Goal: Task Accomplishment & Management: Complete application form

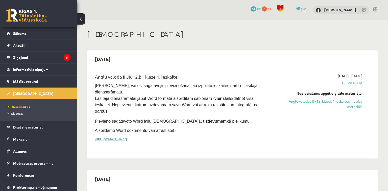
click at [127, 137] on link "[URL][DOMAIN_NAME]" at bounding box center [111, 139] width 32 height 4
click at [304, 101] on link "Angļu valodas II - 12. klases 1.ieskaites mācību materiāls" at bounding box center [320, 104] width 84 height 11
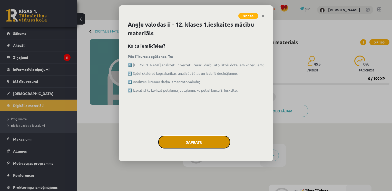
click at [185, 139] on button "Sapratu" at bounding box center [194, 142] width 72 height 13
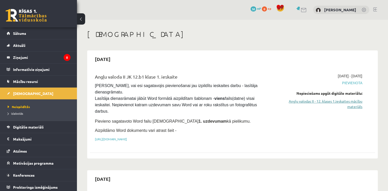
click at [339, 101] on link "Angļu valodas II - 12. klases 1.ieskaites mācību materiāls" at bounding box center [320, 104] width 84 height 11
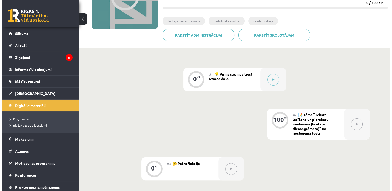
scroll to position [33, 0]
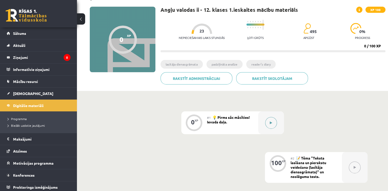
click at [273, 120] on button at bounding box center [271, 123] width 12 height 12
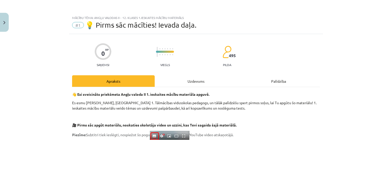
click at [110, 84] on div "Apraksts" at bounding box center [113, 81] width 83 height 12
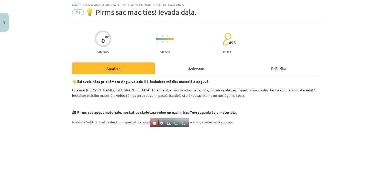
click at [116, 72] on div "Apraksts" at bounding box center [113, 69] width 83 height 12
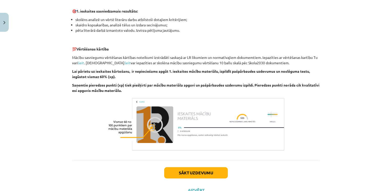
scroll to position [349, 0]
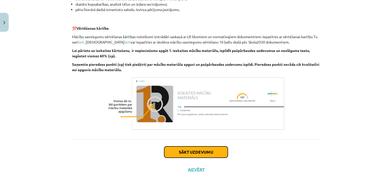
click at [210, 150] on button "Sākt uzdevumu" at bounding box center [196, 152] width 64 height 11
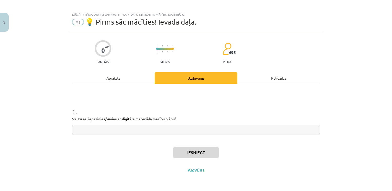
click at [184, 78] on div "Uzdevums" at bounding box center [196, 78] width 83 height 12
click at [127, 129] on input "text" at bounding box center [196, 130] width 248 height 11
type input "******"
click at [196, 149] on button "Iesniegt" at bounding box center [196, 152] width 47 height 11
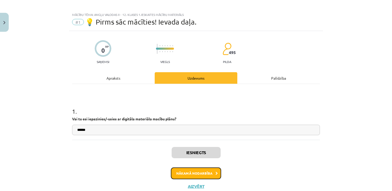
click at [195, 177] on button "Nākamā nodarbība" at bounding box center [196, 174] width 50 height 12
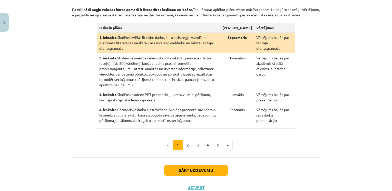
scroll to position [115, 0]
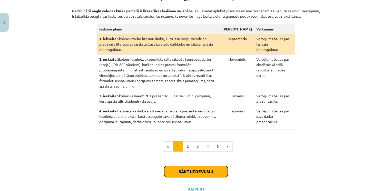
click at [186, 166] on button "Sākt uzdevumu" at bounding box center [196, 171] width 64 height 11
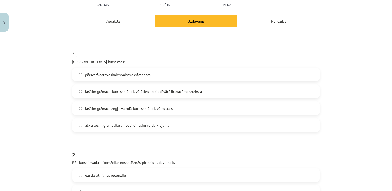
scroll to position [66, 0]
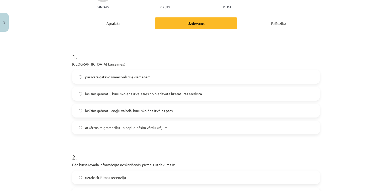
click at [111, 22] on div "Apraksts" at bounding box center [113, 23] width 83 height 12
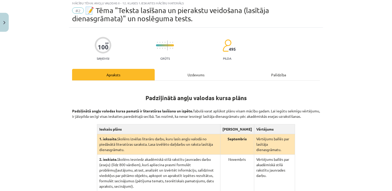
scroll to position [13, 0]
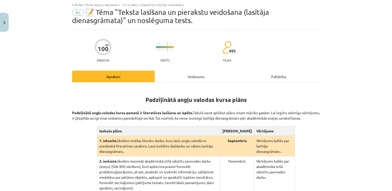
drag, startPoint x: 388, startPoint y: 63, endPoint x: 391, endPoint y: 76, distance: 13.4
click at [391, 76] on div "Mācību tēma: Angļu valodas ii - 12. klases 1.ieskaites mācību materiāls #2 📝 Tē…" at bounding box center [196, 95] width 392 height 191
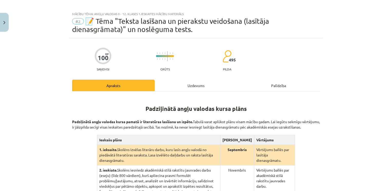
scroll to position [0, 0]
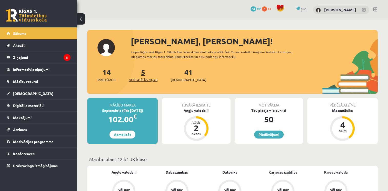
click at [145, 75] on link "5 Neizlasītās ziņas" at bounding box center [143, 74] width 29 height 15
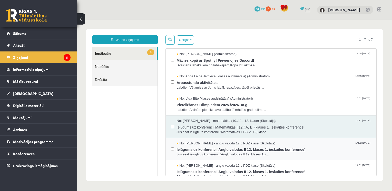
click at [216, 150] on span "Ielūgums uz konferenci 'Angļu valodas II 12. klases 1. ieskaites konference'" at bounding box center [274, 149] width 195 height 6
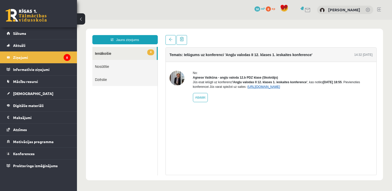
click at [262, 89] on link "[URL][DOMAIN_NAME]" at bounding box center [264, 87] width 33 height 4
click at [29, 150] on link "Konferences" at bounding box center [39, 154] width 64 height 12
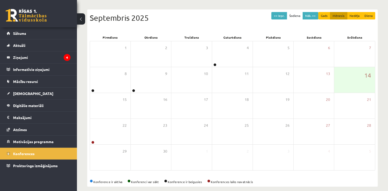
scroll to position [47, 0]
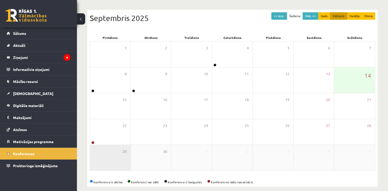
click at [93, 148] on div "29" at bounding box center [110, 158] width 41 height 26
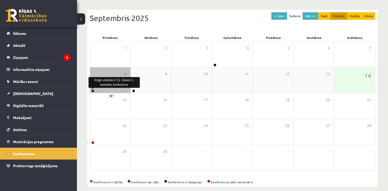
click at [93, 91] on link at bounding box center [92, 91] width 3 height 3
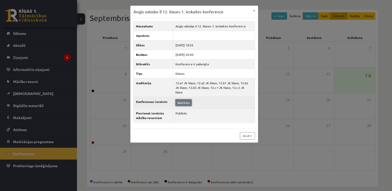
click at [183, 100] on link "Skatīties" at bounding box center [183, 103] width 16 height 7
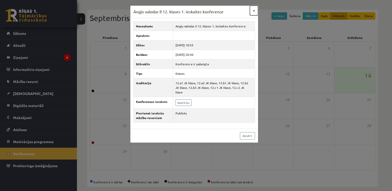
click at [257, 9] on button "×" at bounding box center [254, 11] width 8 height 10
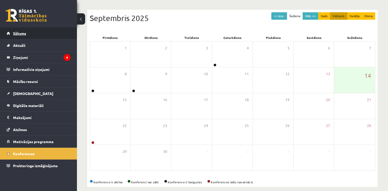
click at [32, 37] on link "Sākums" at bounding box center [39, 33] width 64 height 12
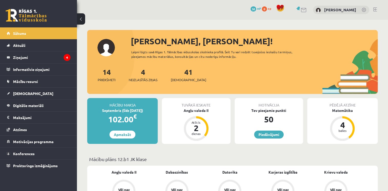
click at [307, 9] on link at bounding box center [304, 10] width 6 height 4
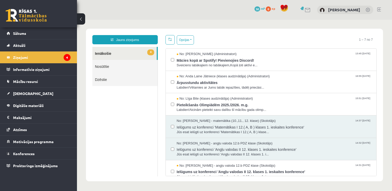
click at [120, 68] on link "Nosūtītie" at bounding box center [124, 66] width 65 height 13
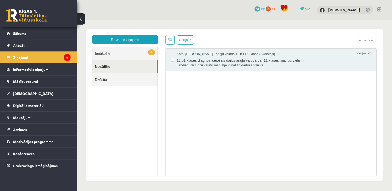
click at [113, 56] on link "4 Ienākošie" at bounding box center [124, 53] width 65 height 13
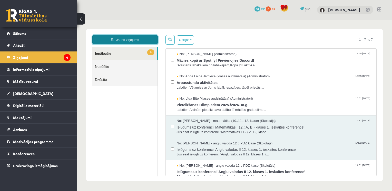
click at [131, 38] on link "Jauns ziņojums" at bounding box center [124, 39] width 65 height 9
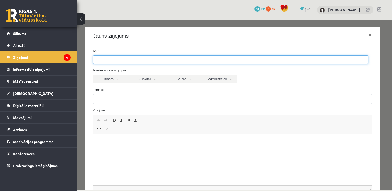
click at [114, 58] on ul at bounding box center [230, 60] width 275 height 8
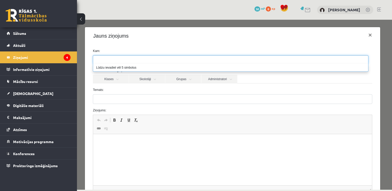
click at [118, 69] on li "Lūdzu ievadiet vēl 5 simbolus" at bounding box center [230, 68] width 275 height 8
click at [160, 106] on form "Kam: Izvēlies adresātu grupas: Klases Skolotāji Grupas Administratori 12.b1 JK …" at bounding box center [232, 129] width 287 height 161
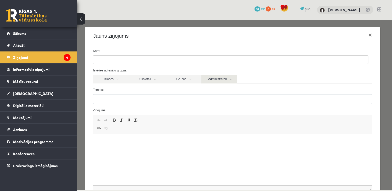
click at [214, 78] on link "Administratori" at bounding box center [219, 79] width 36 height 9
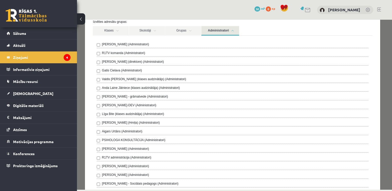
scroll to position [49, 0]
click at [119, 51] on label "R1TV komanda (Administratori)" at bounding box center [123, 52] width 43 height 5
click at [157, 37] on div "Ivo Čapiņš (Administratori) R1TV komanda (Administratori) Gita Vāvere (direktor…" at bounding box center [232, 119] width 279 height 169
click at [190, 18] on div "0 Dāvanas 50 mP 0 xp Krišs Auniņš" at bounding box center [234, 10] width 315 height 20
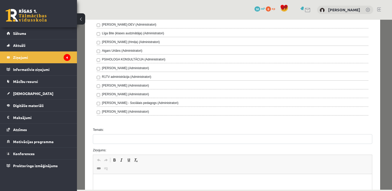
scroll to position [132, 0]
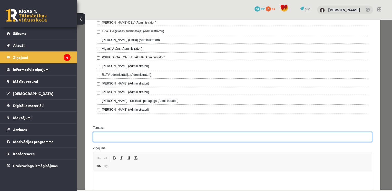
click at [123, 137] on input "Temats:" at bounding box center [232, 137] width 279 height 10
type input "*"
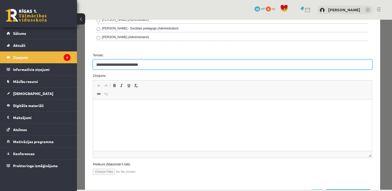
scroll to position [207, 0]
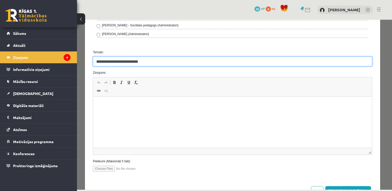
type input "**********"
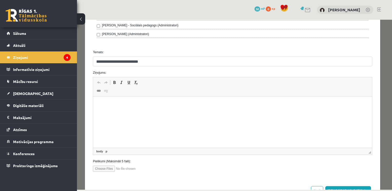
click at [99, 105] on p "Editor, wiswyg-editor-47024930378820-1757875332-114" at bounding box center [232, 104] width 268 height 5
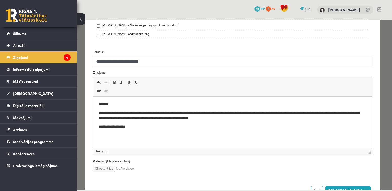
click at [110, 127] on p "**********" at bounding box center [230, 126] width 265 height 5
click at [356, 168] on div at bounding box center [232, 169] width 287 height 6
click at [356, 187] on button "Sūtīt ziņu" at bounding box center [348, 191] width 46 height 9
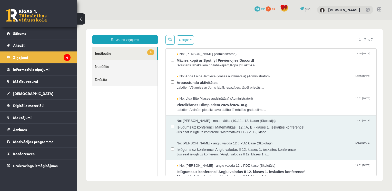
scroll to position [0, 0]
click at [110, 67] on link "Nosūtītie" at bounding box center [124, 66] width 65 height 13
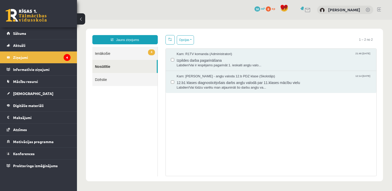
click at [110, 55] on link "4 Ienākošie" at bounding box center [124, 53] width 65 height 13
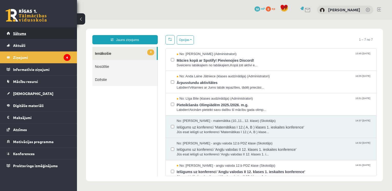
click at [32, 36] on link "Sākums" at bounding box center [39, 33] width 64 height 12
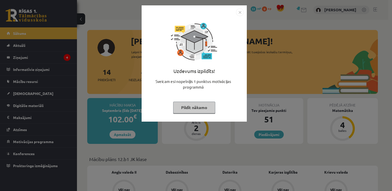
click at [189, 105] on button "Pildīt nākamo" at bounding box center [194, 108] width 42 height 12
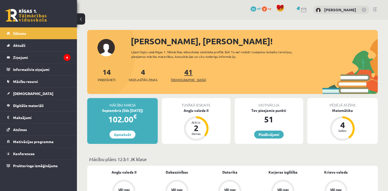
click at [179, 73] on link "41 Ieskaites" at bounding box center [188, 74] width 35 height 15
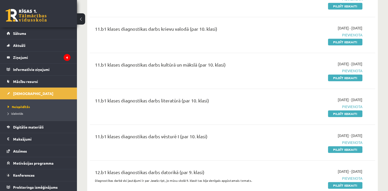
scroll to position [534, 0]
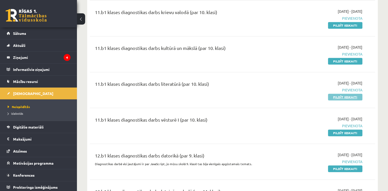
click at [344, 94] on link "Pildīt ieskaiti" at bounding box center [345, 97] width 34 height 7
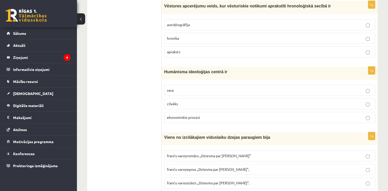
scroll to position [223, 0]
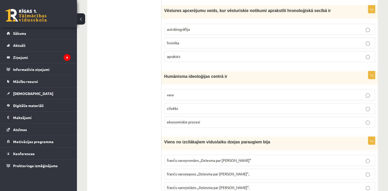
click at [365, 40] on p "hronika" at bounding box center [270, 42] width 206 height 5
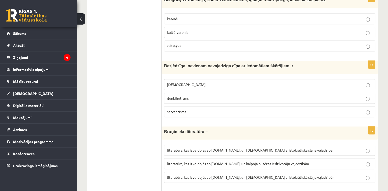
scroll to position [427, 0]
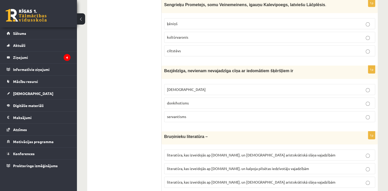
click at [363, 103] on p "donkihotisms" at bounding box center [270, 103] width 206 height 5
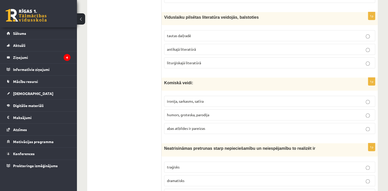
scroll to position [559, 0]
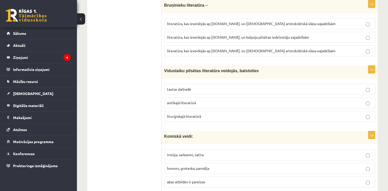
click at [273, 49] on span "literatūra, kas izveidojās ap 12.gs. un kalpoja aristokrātiskā slāņa vajadzībām" at bounding box center [251, 50] width 169 height 5
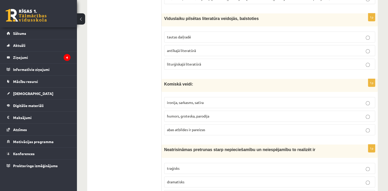
scroll to position [621, 0]
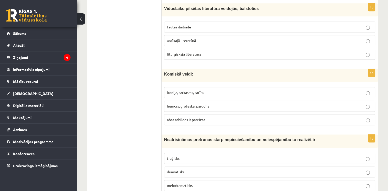
click at [367, 159] on label "traģisks" at bounding box center [269, 158] width 211 height 11
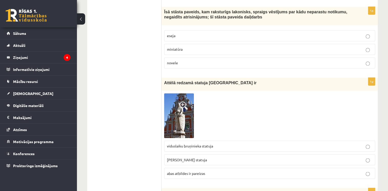
scroll to position [810, 0]
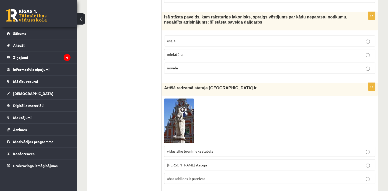
click at [170, 66] on span "novele" at bounding box center [172, 68] width 11 height 5
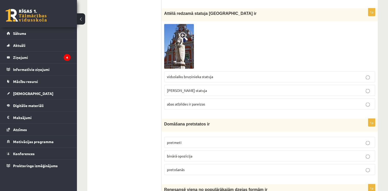
scroll to position [889, 0]
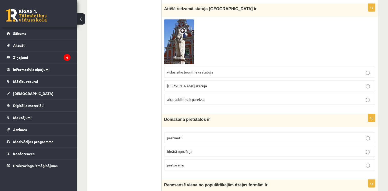
click at [190, 97] on span "abas atbildes ir pareizas" at bounding box center [186, 99] width 38 height 5
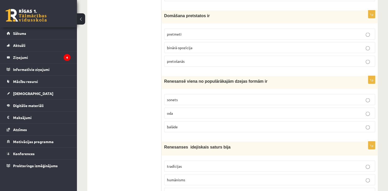
scroll to position [995, 0]
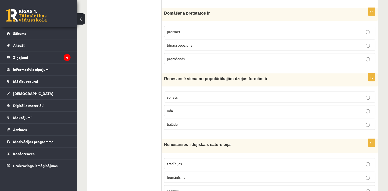
click at [370, 43] on p "binārā opozīcija" at bounding box center [270, 45] width 206 height 5
click at [374, 94] on label "sonets" at bounding box center [269, 97] width 211 height 11
click at [371, 177] on label "humānisms" at bounding box center [269, 177] width 211 height 11
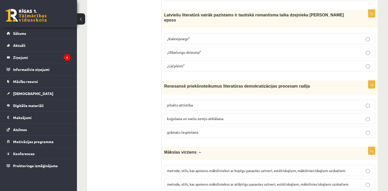
scroll to position [1194, 0]
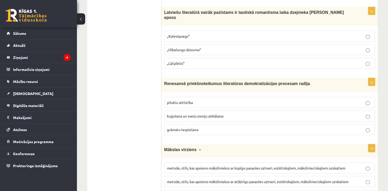
click at [179, 61] on span "„Lāčplēsis”" at bounding box center [176, 63] width 18 height 5
click at [189, 128] on span "grāmatu iespiešana" at bounding box center [182, 130] width 31 height 5
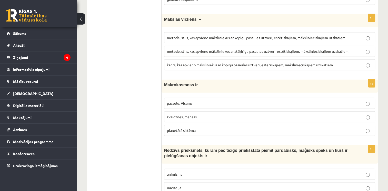
scroll to position [1327, 0]
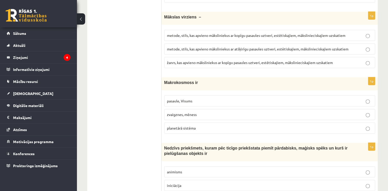
click at [176, 170] on span "animisms" at bounding box center [174, 172] width 15 height 5
click at [202, 33] on p "metode, stils, kas apvieno māksliniekus ar kopīgu pasaules uztveri, estētiskaji…" at bounding box center [270, 35] width 206 height 5
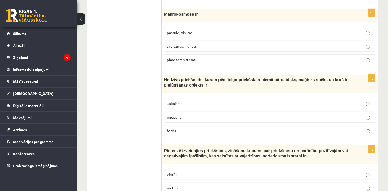
scroll to position [1398, 0]
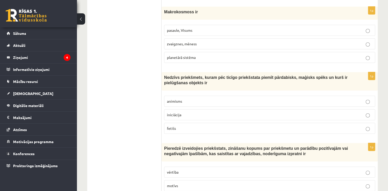
click at [197, 126] on p "fetišs" at bounding box center [270, 128] width 206 height 5
click at [184, 28] on span "pasaule, Visums" at bounding box center [179, 30] width 25 height 5
click at [180, 170] on p "vērtība" at bounding box center [270, 172] width 206 height 5
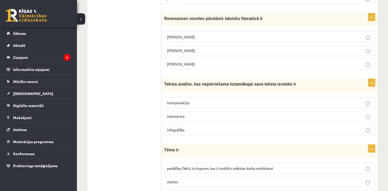
scroll to position [1594, 0]
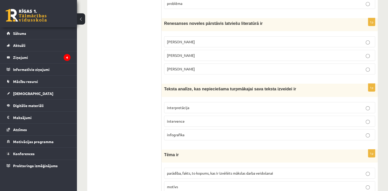
click at [197, 39] on p "Rūdolfs Blaumanis" at bounding box center [270, 41] width 206 height 5
click at [172, 105] on span "interpretācija" at bounding box center [178, 107] width 22 height 5
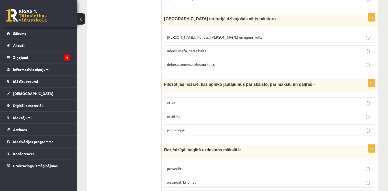
scroll to position [1791, 0]
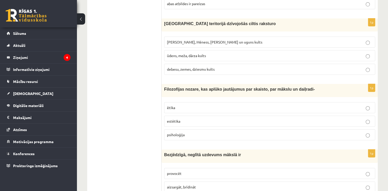
click at [225, 40] on span "Saules, Mēness, Pērkona un uguns kults" at bounding box center [214, 42] width 95 height 5
click at [181, 119] on p "estētika" at bounding box center [270, 121] width 206 height 5
click at [189, 171] on p "provocēt" at bounding box center [270, 173] width 206 height 5
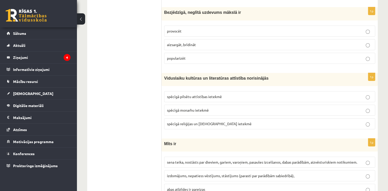
scroll to position [1942, 0]
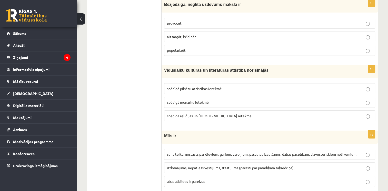
click at [201, 179] on span "abas atbildes ir pareizas" at bounding box center [186, 181] width 38 height 5
click at [207, 152] on span "sena teika, nostāsts par dieviem, gariem, varoņiem, pasaules izcelšanos, dabas …" at bounding box center [262, 154] width 190 height 5
click at [187, 114] on span "spēcīgā reliģijas un baznīcas ietekmē" at bounding box center [209, 116] width 85 height 5
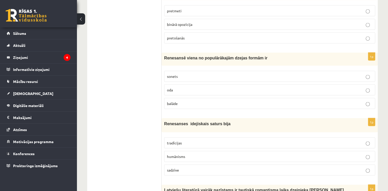
scroll to position [1018, 0]
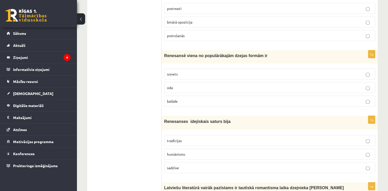
click at [285, 99] on p "balāde" at bounding box center [270, 101] width 206 height 5
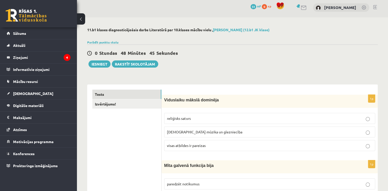
scroll to position [12, 0]
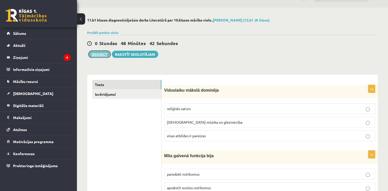
click at [94, 57] on button "Iesniegt" at bounding box center [100, 54] width 22 height 7
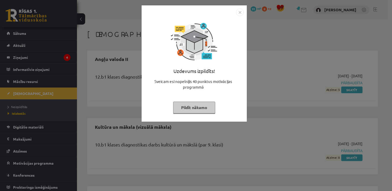
click at [198, 109] on button "Pildīt nākamo" at bounding box center [194, 108] width 42 height 12
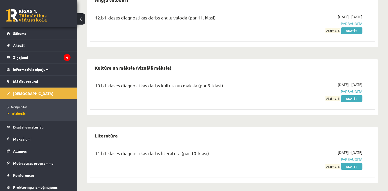
scroll to position [61, 0]
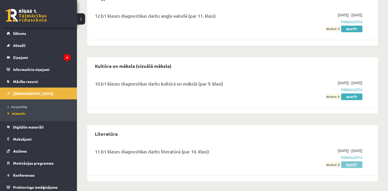
click at [349, 166] on link "Skatīt" at bounding box center [351, 165] width 21 height 7
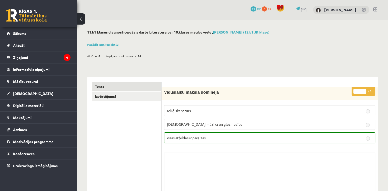
click at [256, 10] on span "91" at bounding box center [254, 8] width 6 height 5
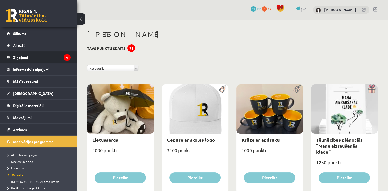
click at [19, 57] on legend "Ziņojumi 4" at bounding box center [41, 58] width 57 height 12
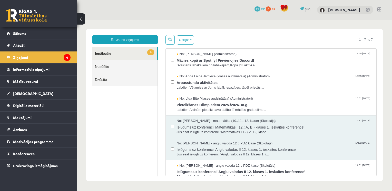
click at [260, 9] on span "91" at bounding box center [258, 8] width 6 height 5
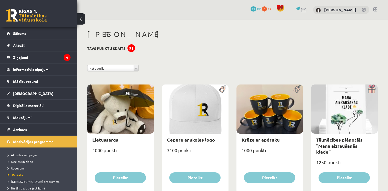
click at [284, 6] on span at bounding box center [281, 8] width 8 height 8
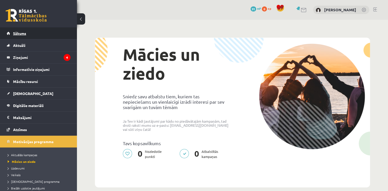
click at [18, 34] on span "Sākums" at bounding box center [19, 33] width 13 height 5
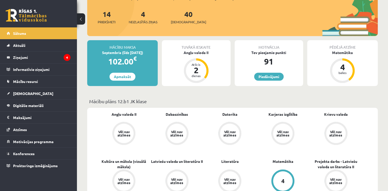
scroll to position [82, 0]
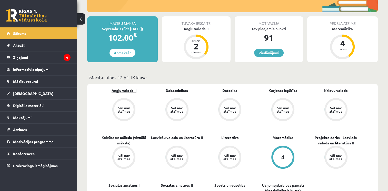
click at [127, 91] on link "Angļu valoda II" at bounding box center [124, 90] width 25 height 5
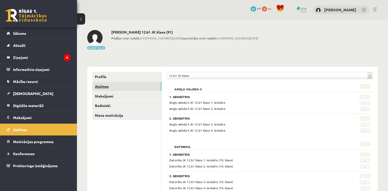
click at [98, 87] on link "Atzīmes" at bounding box center [126, 86] width 69 height 9
click at [104, 107] on link "Radinieki" at bounding box center [126, 105] width 69 height 9
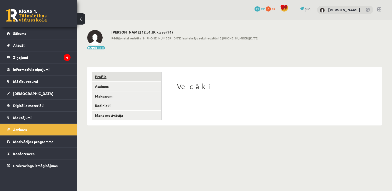
click at [100, 80] on link "Profils" at bounding box center [126, 76] width 69 height 9
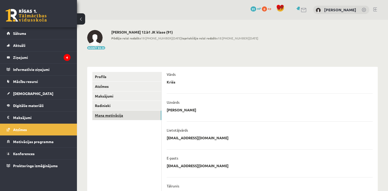
click at [101, 115] on link "Mana motivācija" at bounding box center [126, 115] width 69 height 9
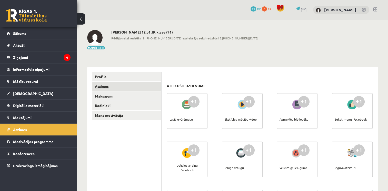
click at [99, 90] on link "Atzīmes" at bounding box center [126, 86] width 69 height 9
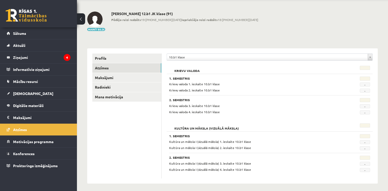
scroll to position [21, 0]
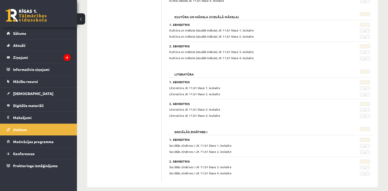
scroll to position [193, 0]
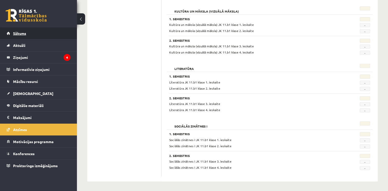
click at [21, 32] on span "Sākums" at bounding box center [19, 33] width 13 height 5
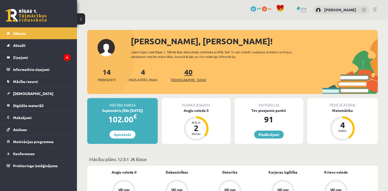
click at [181, 77] on span "[DEMOGRAPHIC_DATA]" at bounding box center [188, 79] width 35 height 5
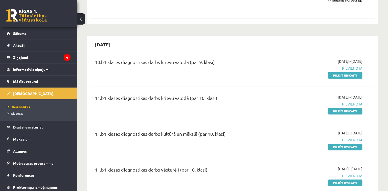
scroll to position [415, 0]
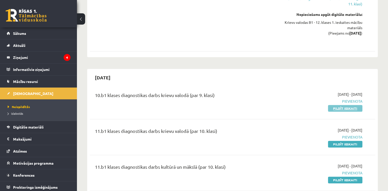
click at [348, 105] on link "Pildīt ieskaiti" at bounding box center [345, 108] width 34 height 7
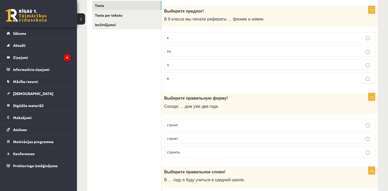
scroll to position [75, 0]
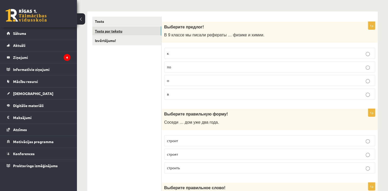
click at [115, 34] on link "Tests par tekstu" at bounding box center [126, 30] width 69 height 9
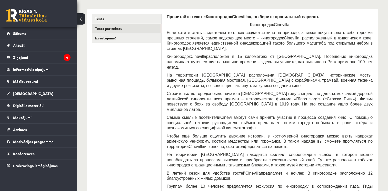
scroll to position [82, 0]
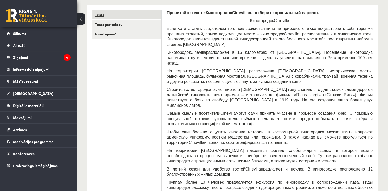
click at [115, 18] on link "Tests" at bounding box center [126, 14] width 69 height 9
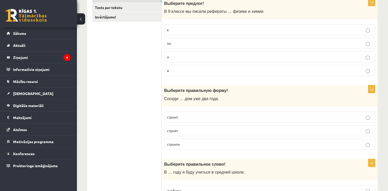
scroll to position [97, 0]
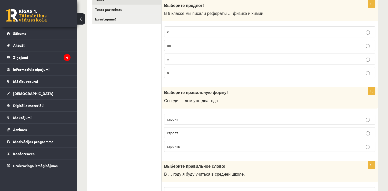
click at [169, 72] on p "в" at bounding box center [270, 72] width 206 height 5
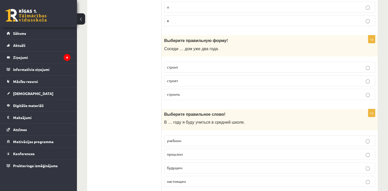
scroll to position [137, 0]
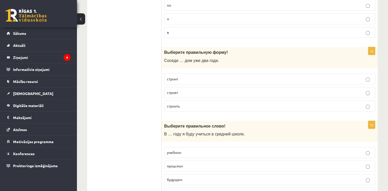
click at [179, 180] on span "будущем" at bounding box center [174, 180] width 15 height 5
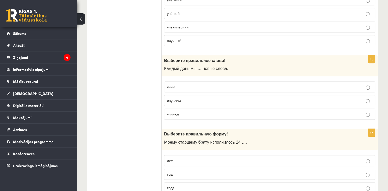
scroll to position [382, 0]
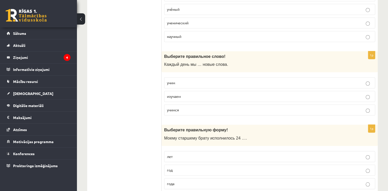
click at [178, 95] on span "изучаем" at bounding box center [174, 96] width 14 height 5
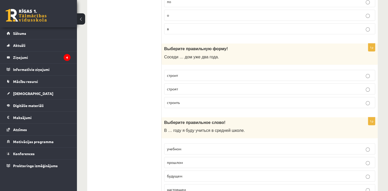
scroll to position [123, 0]
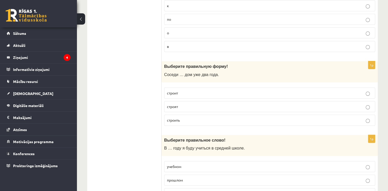
click at [179, 107] on p "строят" at bounding box center [270, 106] width 206 height 5
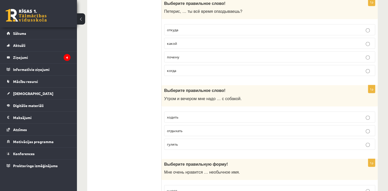
scroll to position [1525, 0]
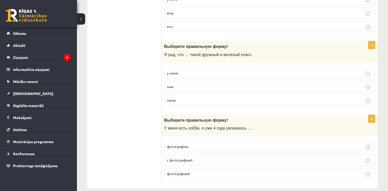
click at [174, 71] on span "у меня" at bounding box center [172, 73] width 11 height 5
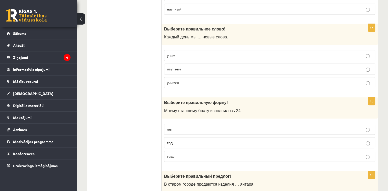
scroll to position [407, 0]
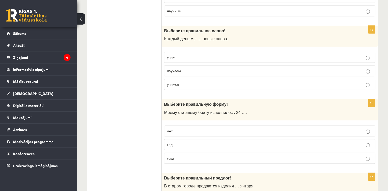
click at [372, 157] on p "года" at bounding box center [270, 158] width 206 height 5
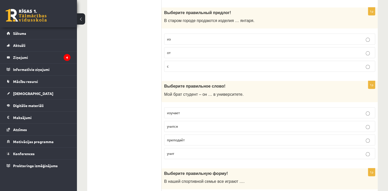
scroll to position [575, 0]
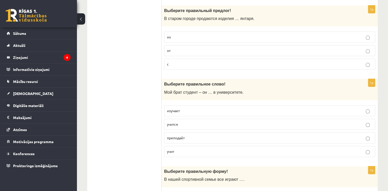
click at [167, 35] on span "из" at bounding box center [169, 37] width 4 height 5
click at [177, 123] on p "учится" at bounding box center [270, 124] width 206 height 5
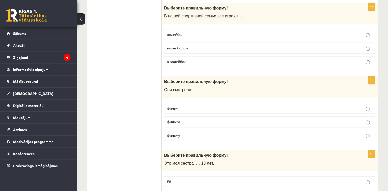
scroll to position [735, 0]
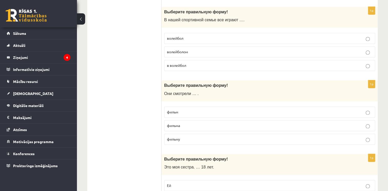
click at [178, 36] on span "волейбол" at bounding box center [175, 38] width 16 height 5
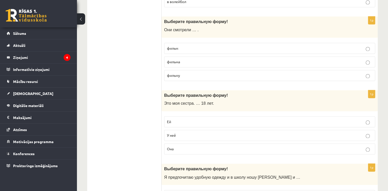
scroll to position [803, 0]
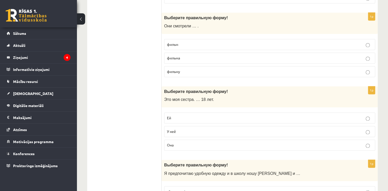
click at [178, 42] on span "фильм" at bounding box center [172, 44] width 11 height 5
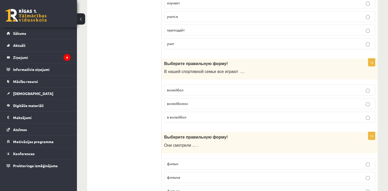
scroll to position [685, 0]
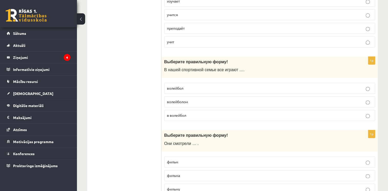
click at [358, 116] on label "в волейбол" at bounding box center [269, 115] width 211 height 11
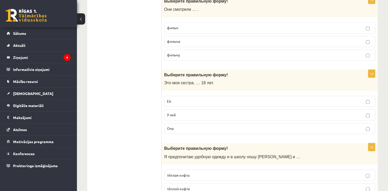
scroll to position [824, 0]
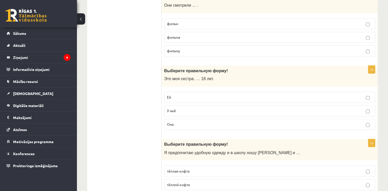
click at [366, 95] on p "Ей" at bounding box center [270, 97] width 206 height 5
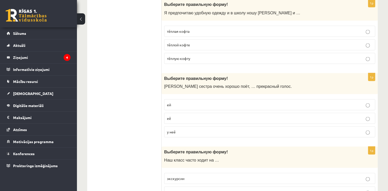
scroll to position [960, 0]
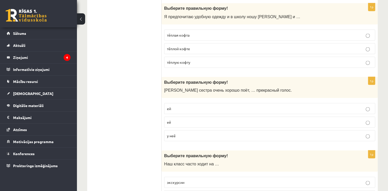
click at [174, 133] on span "у неё" at bounding box center [171, 135] width 9 height 5
click at [187, 60] on span "тёплую кофту" at bounding box center [178, 62] width 23 height 5
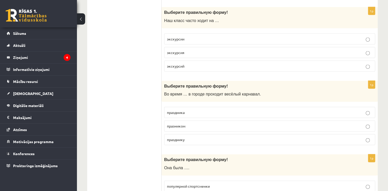
scroll to position [1099, 0]
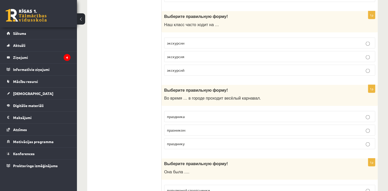
click at [183, 114] on span "праздника" at bounding box center [176, 116] width 18 height 5
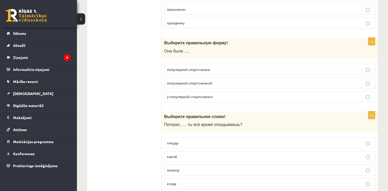
scroll to position [1222, 0]
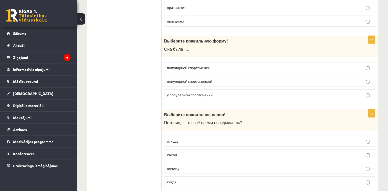
click at [359, 79] on p "популярной спортсменкой" at bounding box center [270, 81] width 206 height 5
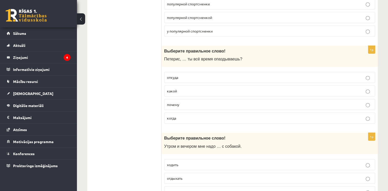
scroll to position [1280, 0]
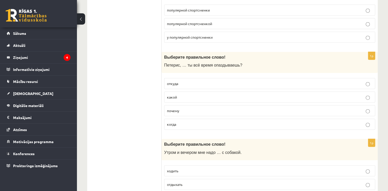
click at [174, 109] on span "почему" at bounding box center [173, 111] width 12 height 5
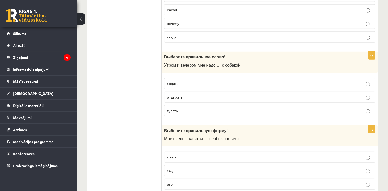
scroll to position [1377, 0]
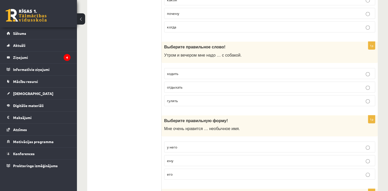
click at [171, 99] on span "гулять" at bounding box center [172, 101] width 11 height 5
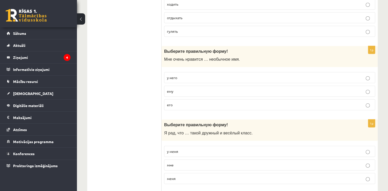
scroll to position [1460, 0]
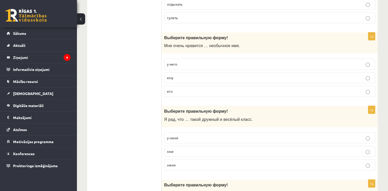
click at [177, 89] on p "его" at bounding box center [270, 91] width 206 height 5
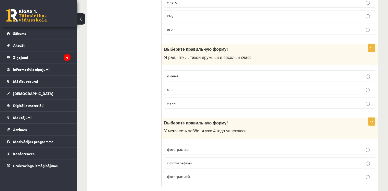
scroll to position [1525, 0]
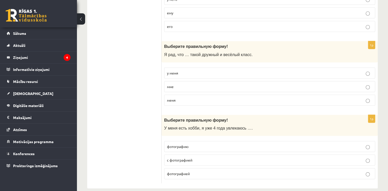
click at [180, 158] on span "с фотографией" at bounding box center [179, 160] width 25 height 5
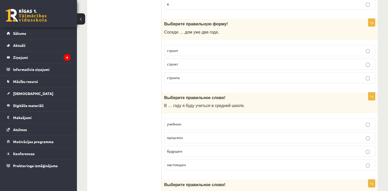
scroll to position [0, 0]
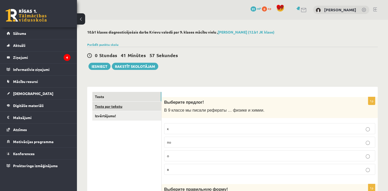
click at [106, 107] on link "Tests par tekstu" at bounding box center [126, 106] width 69 height 9
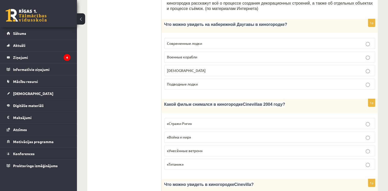
scroll to position [266, 0]
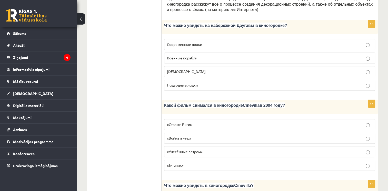
click at [176, 122] on span "«Стражи Риги»" at bounding box center [179, 124] width 25 height 5
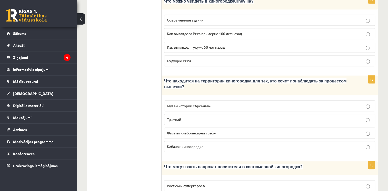
scroll to position [452, 0]
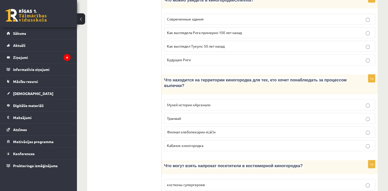
click at [379, 110] on div "10.b1 klases diagnosticējošais darbs Krievu valodā par 9. klases mācību vielu ,…" at bounding box center [232, 29] width 311 height 923
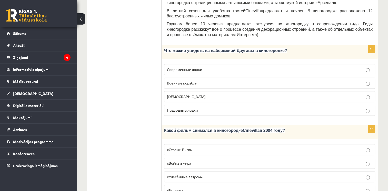
scroll to position [234, 0]
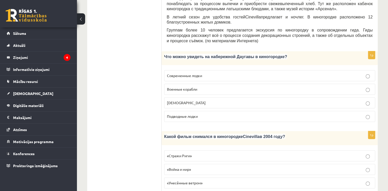
click at [364, 100] on p "Кораблики" at bounding box center [270, 102] width 206 height 5
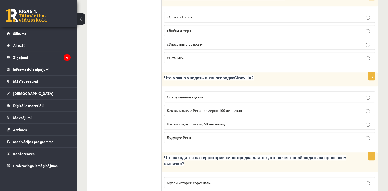
scroll to position [378, 0]
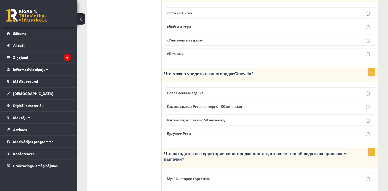
click at [361, 131] on p "Будущее Риги" at bounding box center [270, 133] width 206 height 5
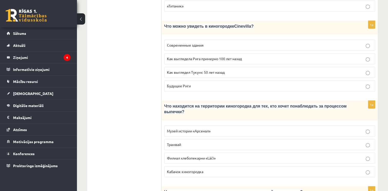
scroll to position [423, 0]
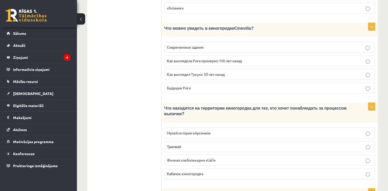
click at [365, 58] on p "Как выглядела Рига примерно 100 лет назад" at bounding box center [270, 60] width 206 height 5
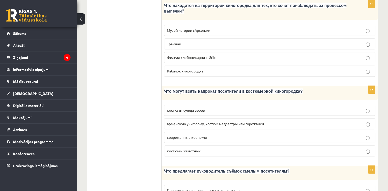
scroll to position [525, 0]
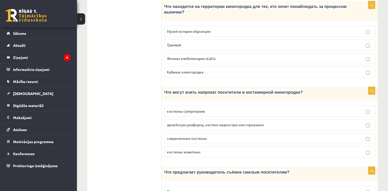
click at [365, 122] on p "армейскую униформу, костюм медсестры или горожанки" at bounding box center [270, 124] width 206 height 5
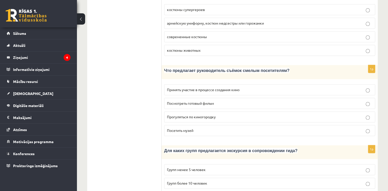
scroll to position [624, 0]
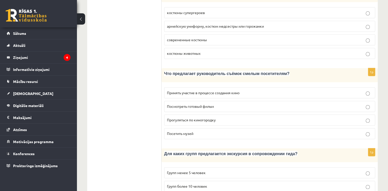
click at [372, 90] on p "Принять участие в процессе создания кино" at bounding box center [270, 92] width 206 height 5
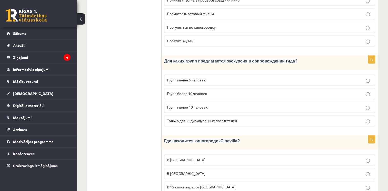
scroll to position [726, 0]
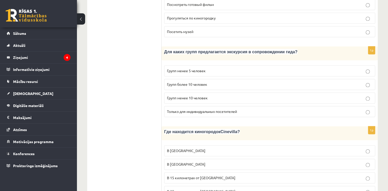
click at [174, 149] on span "В Риге" at bounding box center [186, 151] width 38 height 5
click at [368, 186] on label "В 20 километрах от Риги" at bounding box center [269, 191] width 211 height 11
click at [365, 175] on p "В 15 километрах от Тукумса" at bounding box center [270, 177] width 206 height 5
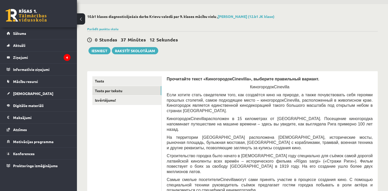
scroll to position [0, 0]
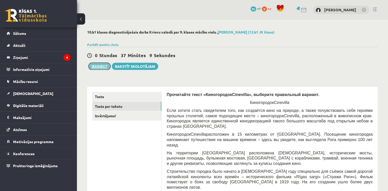
click at [95, 66] on button "Iesniegt" at bounding box center [100, 66] width 22 height 7
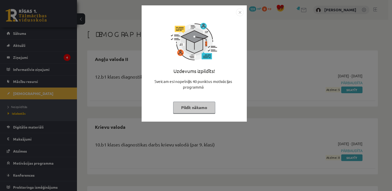
click at [187, 108] on button "Pildīt nākamo" at bounding box center [194, 108] width 42 height 12
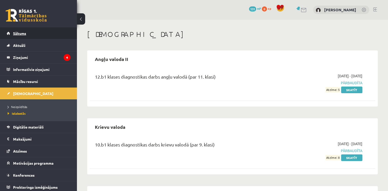
click at [23, 33] on span "Sākums" at bounding box center [19, 33] width 13 height 5
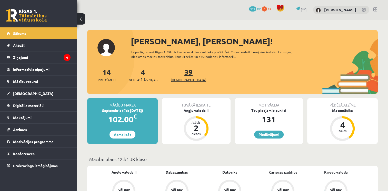
click at [180, 75] on link "39 Ieskaites" at bounding box center [188, 74] width 35 height 15
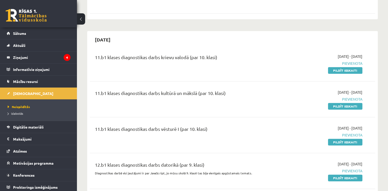
scroll to position [464, 0]
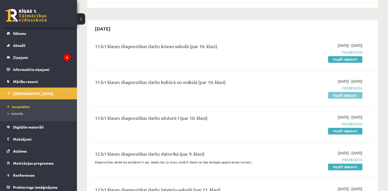
click at [344, 92] on link "Pildīt ieskaiti" at bounding box center [345, 95] width 34 height 7
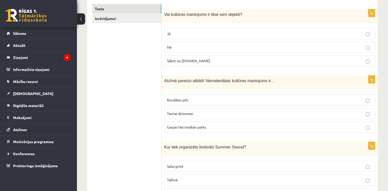
scroll to position [96, 0]
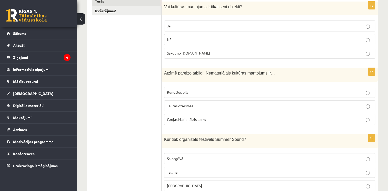
click at [370, 39] on p "Nē" at bounding box center [270, 39] width 206 height 5
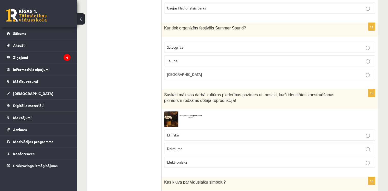
scroll to position [223, 0]
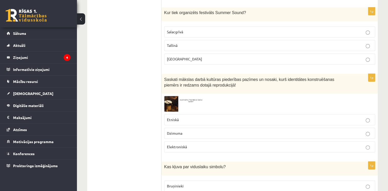
click at [366, 61] on label "[GEOGRAPHIC_DATA]" at bounding box center [269, 59] width 211 height 11
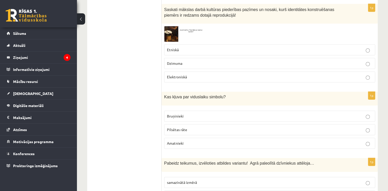
scroll to position [298, 0]
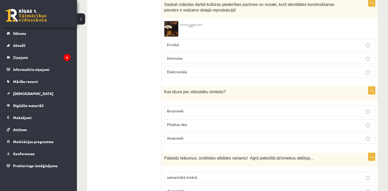
click at [370, 110] on p "Bruņinieki" at bounding box center [270, 111] width 206 height 5
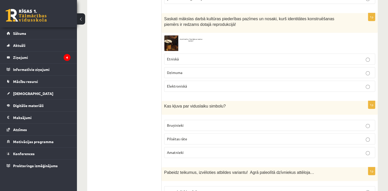
scroll to position [289, 0]
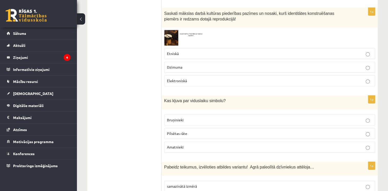
click at [183, 38] on span at bounding box center [184, 42] width 8 height 8
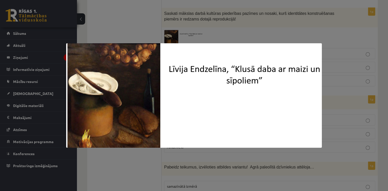
click at [271, 17] on div at bounding box center [194, 95] width 388 height 191
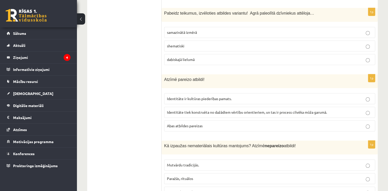
scroll to position [443, 0]
click at [369, 47] on label "shematiski" at bounding box center [269, 46] width 211 height 11
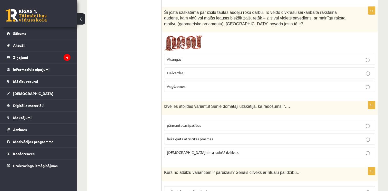
scroll to position [636, 0]
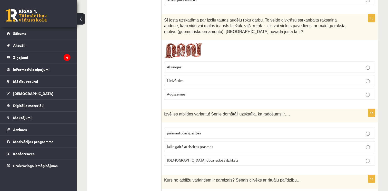
click at [367, 78] on p "Lielvārdes" at bounding box center [270, 80] width 206 height 5
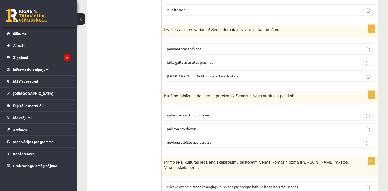
scroll to position [731, 0]
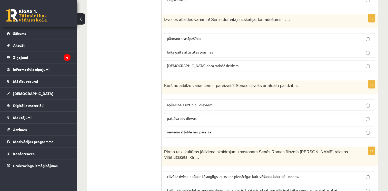
click at [367, 65] on label "[DEMOGRAPHIC_DATA] dota radošā dzirksts" at bounding box center [269, 65] width 211 height 11
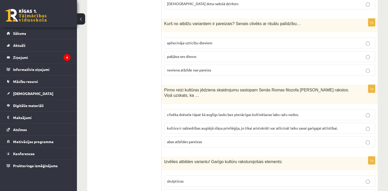
scroll to position [798, 0]
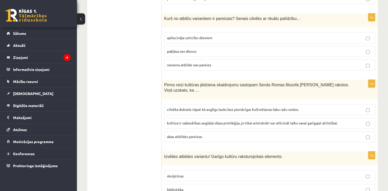
click at [365, 107] on p "cilvēka dvēsele tāpat kā auglīgs lauks bez pienācīgas kultivēšanas labu ražu ne…" at bounding box center [270, 109] width 206 height 5
drag, startPoint x: 387, startPoint y: 76, endPoint x: 390, endPoint y: 76, distance: 2.6
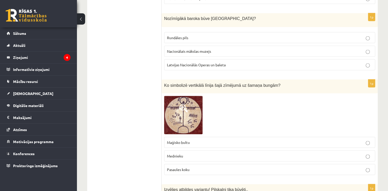
scroll to position [1005, 0]
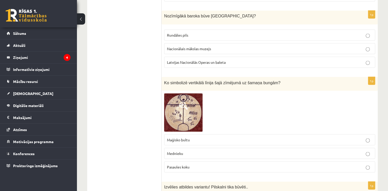
click at [366, 30] on label "Rundāles pils" at bounding box center [269, 35] width 211 height 11
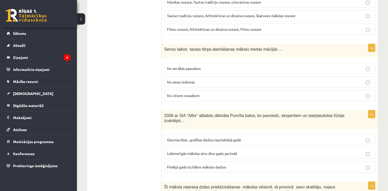
scroll to position [1292, 0]
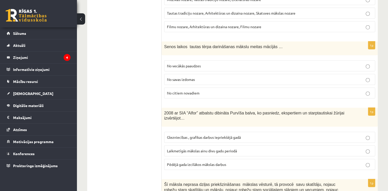
click at [367, 61] on label "No vecākās paaudzes" at bounding box center [269, 66] width 211 height 11
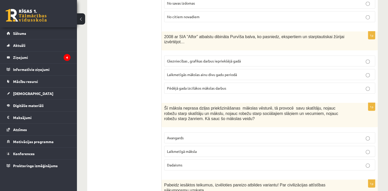
scroll to position [1355, 0]
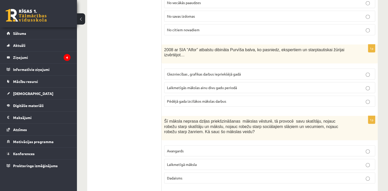
click at [367, 82] on label "Laikmetīgās mākslas ainu divu gadu periodā" at bounding box center [269, 87] width 211 height 11
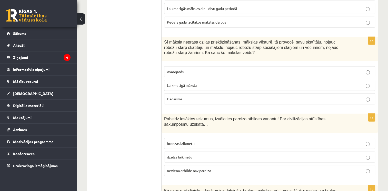
scroll to position [1439, 0]
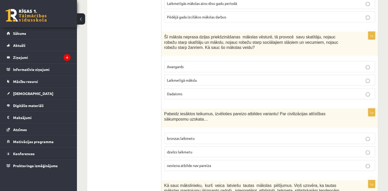
click at [367, 133] on label "bronzas laikmetu" at bounding box center [269, 138] width 211 height 11
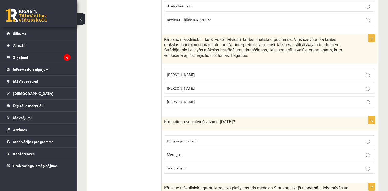
scroll to position [1588, 0]
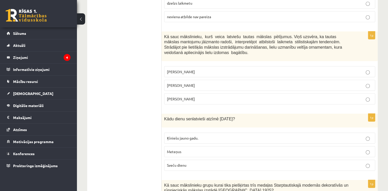
click at [367, 69] on p "[PERSON_NAME]" at bounding box center [270, 71] width 206 height 5
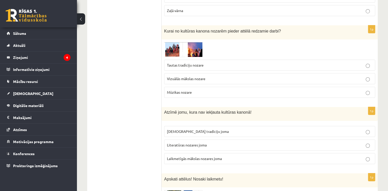
scroll to position [1828, 0]
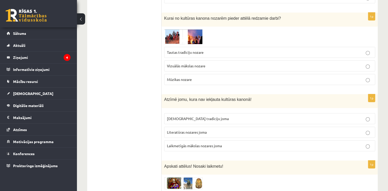
drag, startPoint x: 386, startPoint y: 161, endPoint x: 389, endPoint y: 160, distance: 3.1
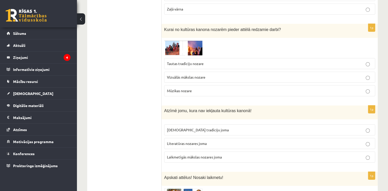
scroll to position [1814, 0]
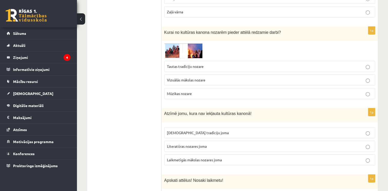
click at [193, 43] on img at bounding box center [183, 50] width 38 height 15
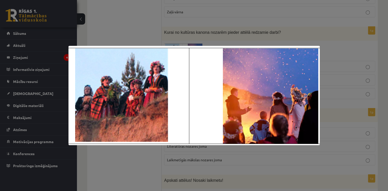
click at [193, 25] on div at bounding box center [194, 95] width 388 height 191
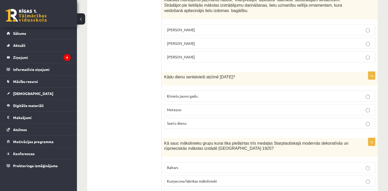
scroll to position [1602, 0]
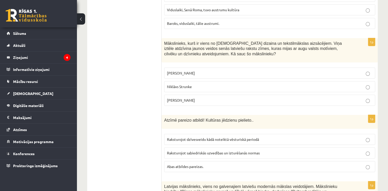
scroll to position [2075, 0]
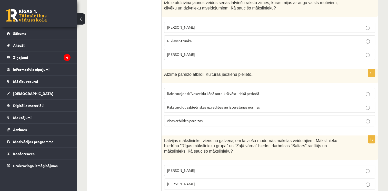
click at [367, 179] on label "[PERSON_NAME]" at bounding box center [269, 184] width 211 height 11
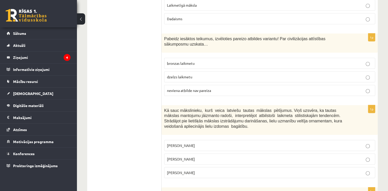
scroll to position [0, 0]
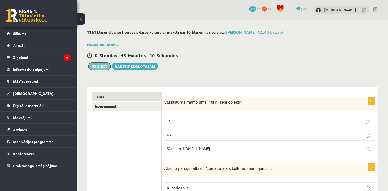
click at [100, 67] on button "Iesniegt" at bounding box center [100, 66] width 22 height 7
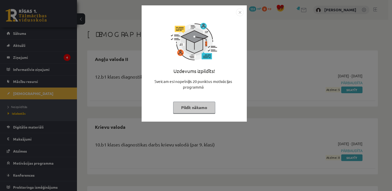
click at [239, 13] on img "Close" at bounding box center [240, 12] width 8 height 8
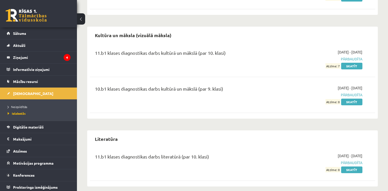
scroll to position [162, 0]
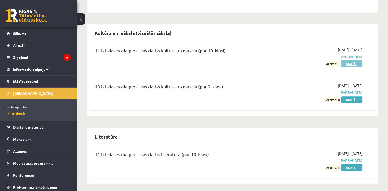
click at [349, 64] on link "Skatīt" at bounding box center [351, 64] width 21 height 7
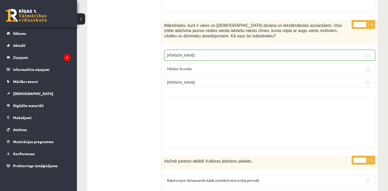
scroll to position [3835, 0]
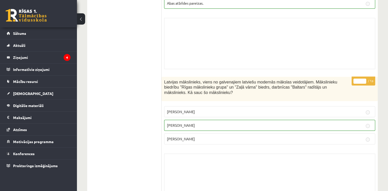
click at [57, 33] on link "Sākums" at bounding box center [39, 33] width 64 height 12
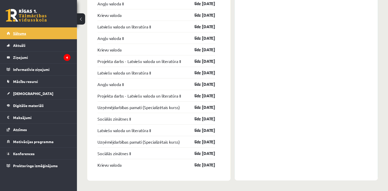
scroll to position [1053, 0]
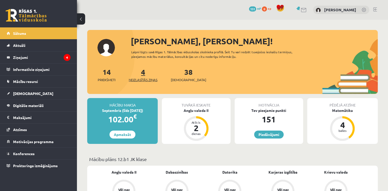
click at [141, 80] on span "Neizlasītās ziņas" at bounding box center [143, 79] width 29 height 5
